Goal: Use online tool/utility: Utilize a website feature to perform a specific function

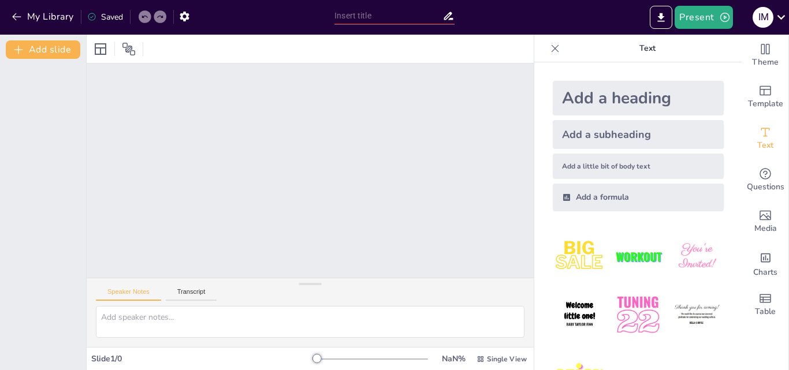
click at [339, 267] on div at bounding box center [310, 171] width 447 height 214
drag, startPoint x: 308, startPoint y: 284, endPoint x: 378, endPoint y: 281, distance: 69.4
click at [378, 281] on div "Speaker Notes Transcript" at bounding box center [310, 310] width 447 height 73
drag, startPoint x: 376, startPoint y: 274, endPoint x: 380, endPoint y: 232, distance: 42.4
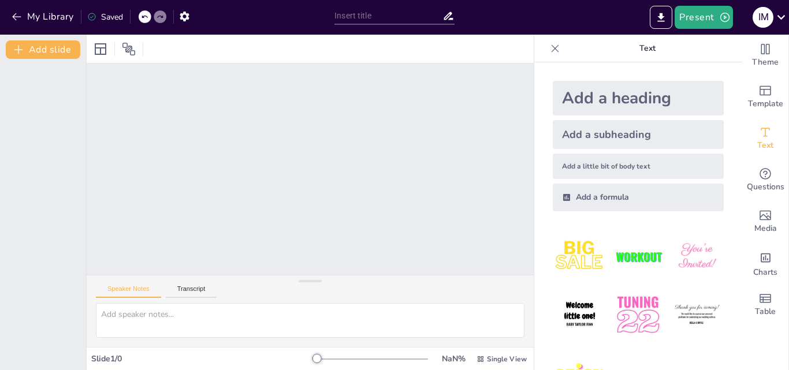
click at [380, 232] on div "Speaker Notes Transcript" at bounding box center [310, 206] width 447 height 284
click at [333, 157] on div at bounding box center [310, 169] width 447 height 211
click at [687, 19] on button "Present" at bounding box center [704, 17] width 58 height 23
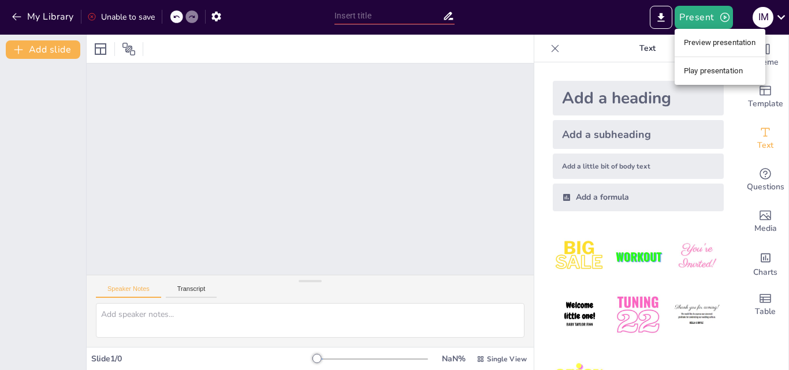
click at [714, 43] on li "Preview presentation" at bounding box center [720, 42] width 91 height 18
